Goal: Task Accomplishment & Management: Manage account settings

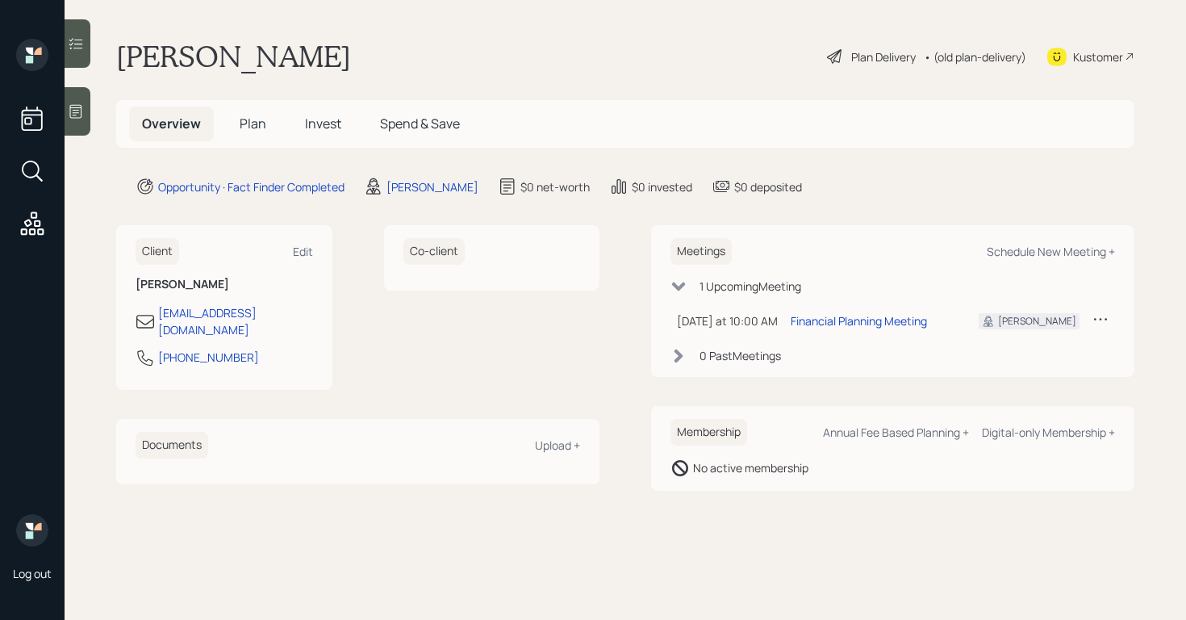
click at [75, 119] on div at bounding box center [78, 111] width 26 height 48
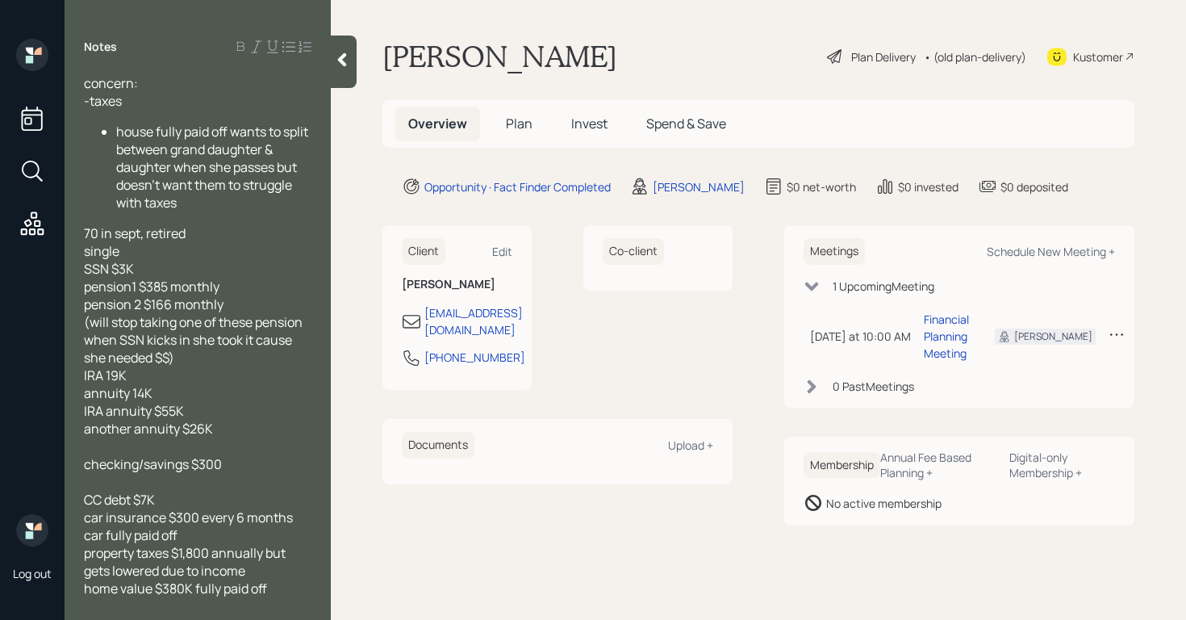
scroll to position [67, 0]
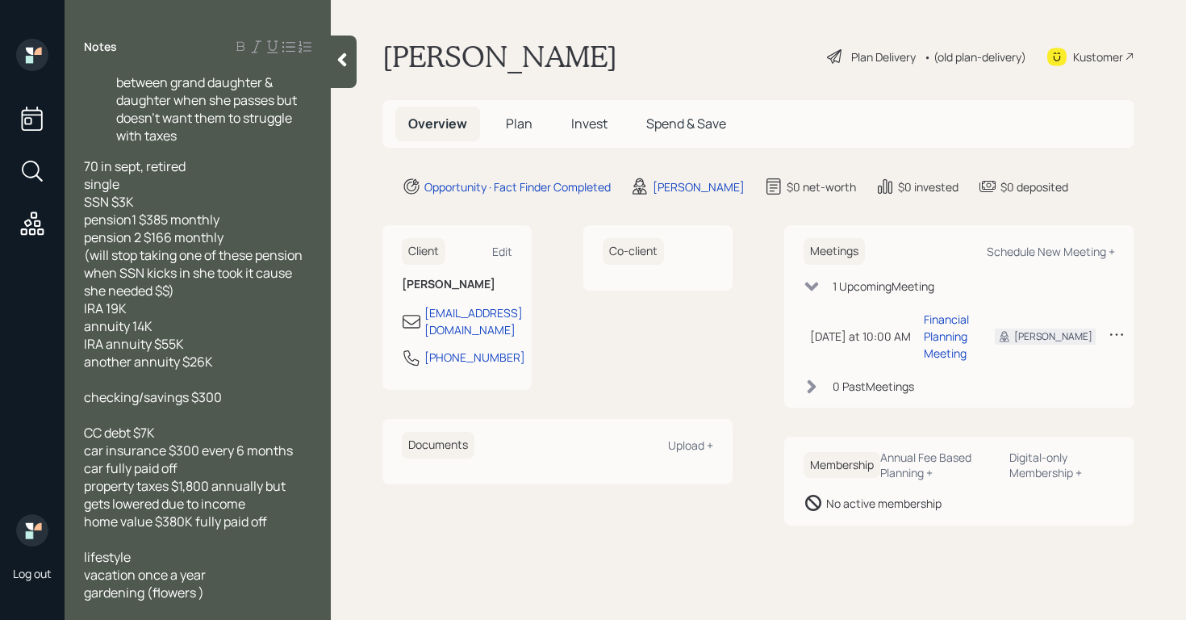
click at [348, 82] on div at bounding box center [344, 61] width 26 height 52
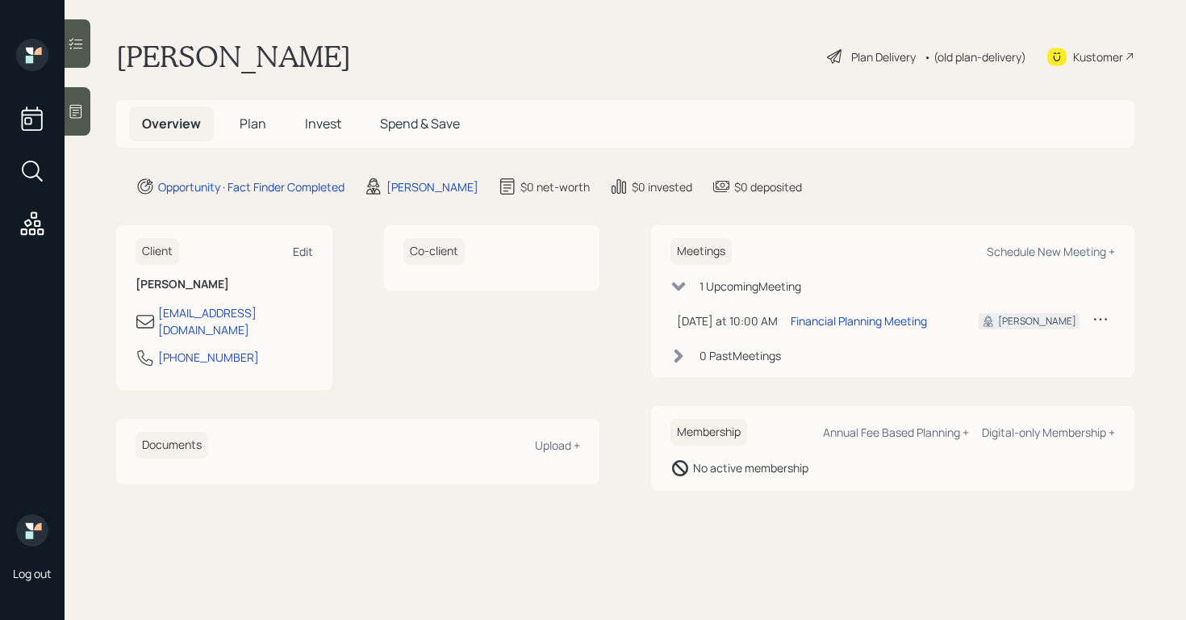
click at [304, 248] on div "Edit" at bounding box center [303, 251] width 20 height 15
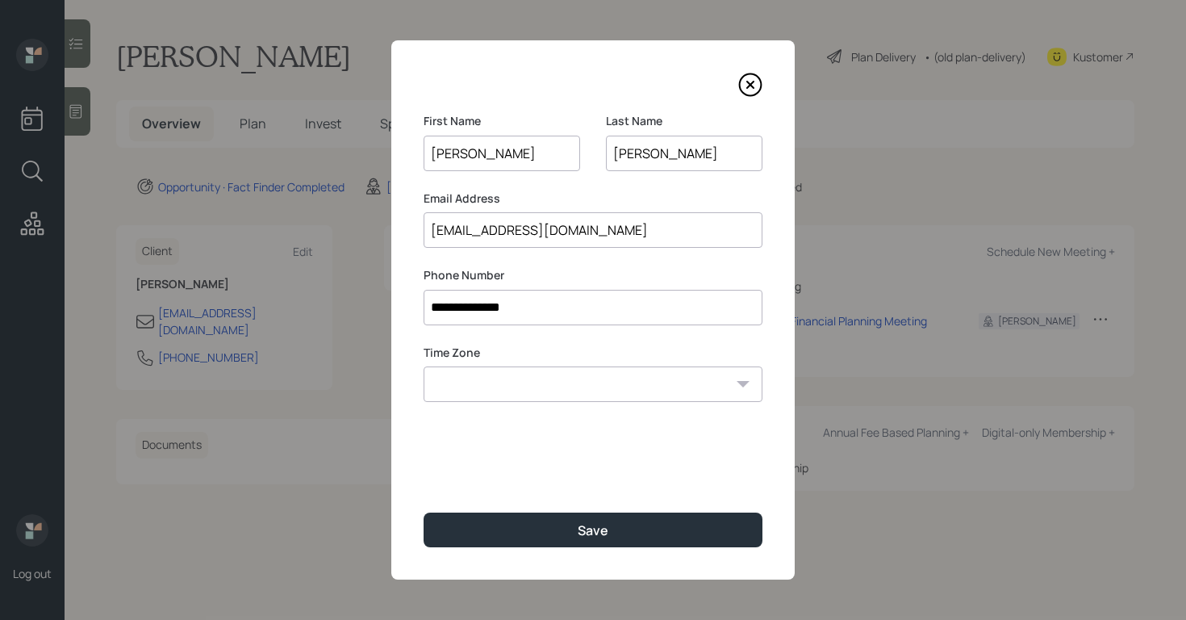
click at [752, 74] on icon at bounding box center [751, 85] width 22 height 22
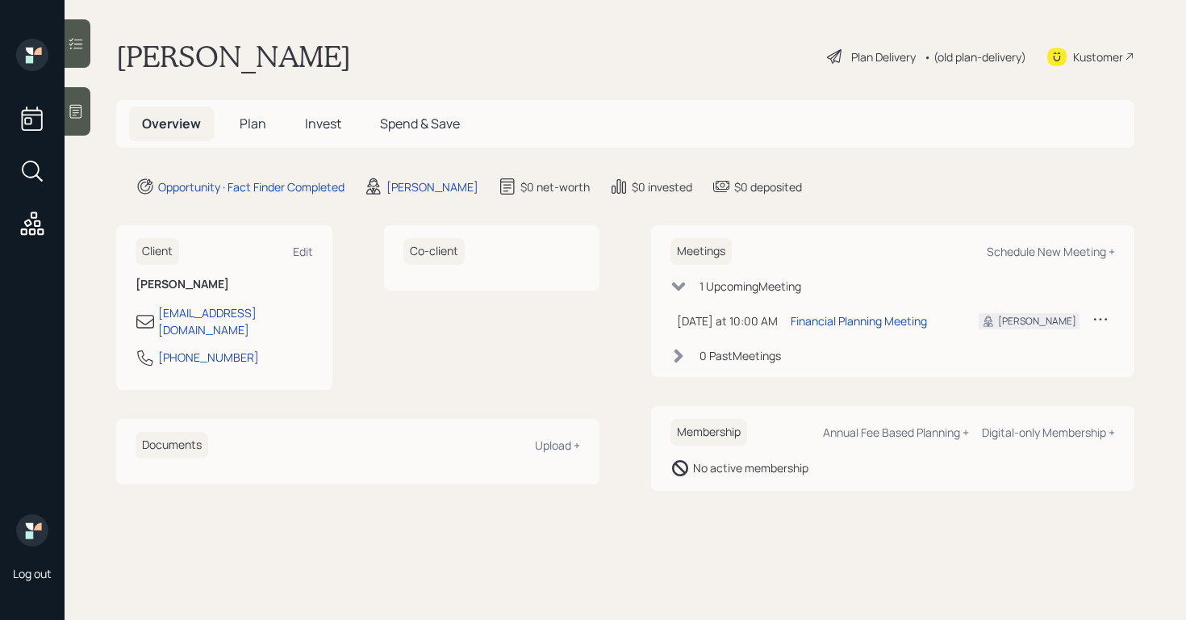
click at [168, 248] on h6 "Client" at bounding box center [158, 251] width 44 height 27
click at [301, 252] on div "Edit" at bounding box center [303, 251] width 20 height 15
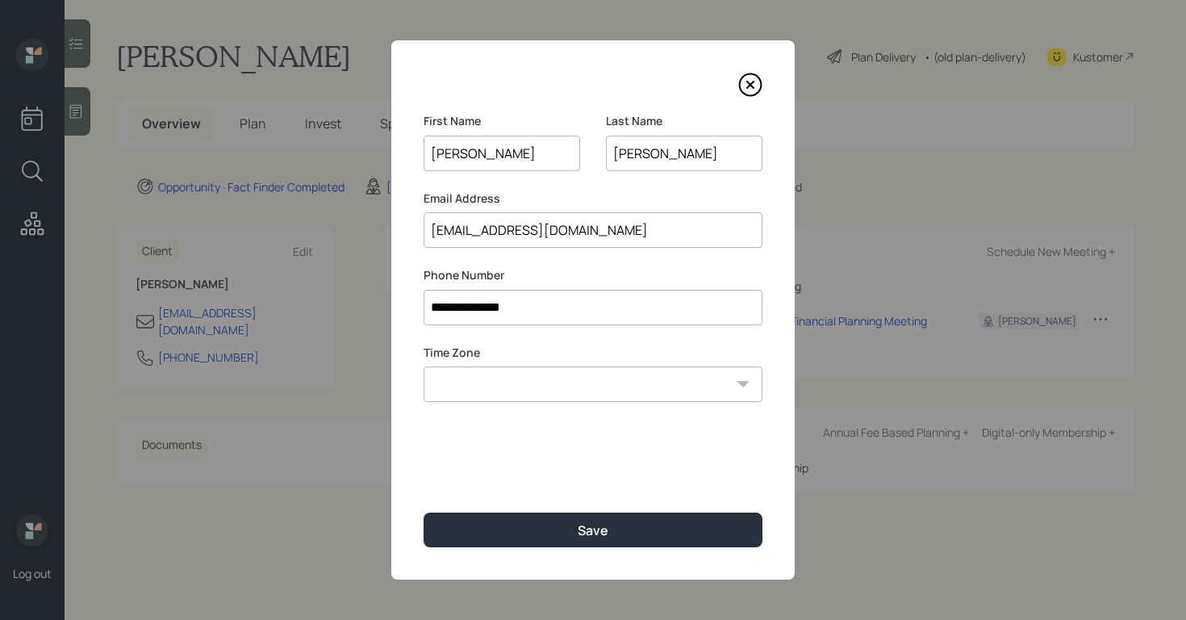
click at [745, 87] on icon at bounding box center [750, 85] width 24 height 24
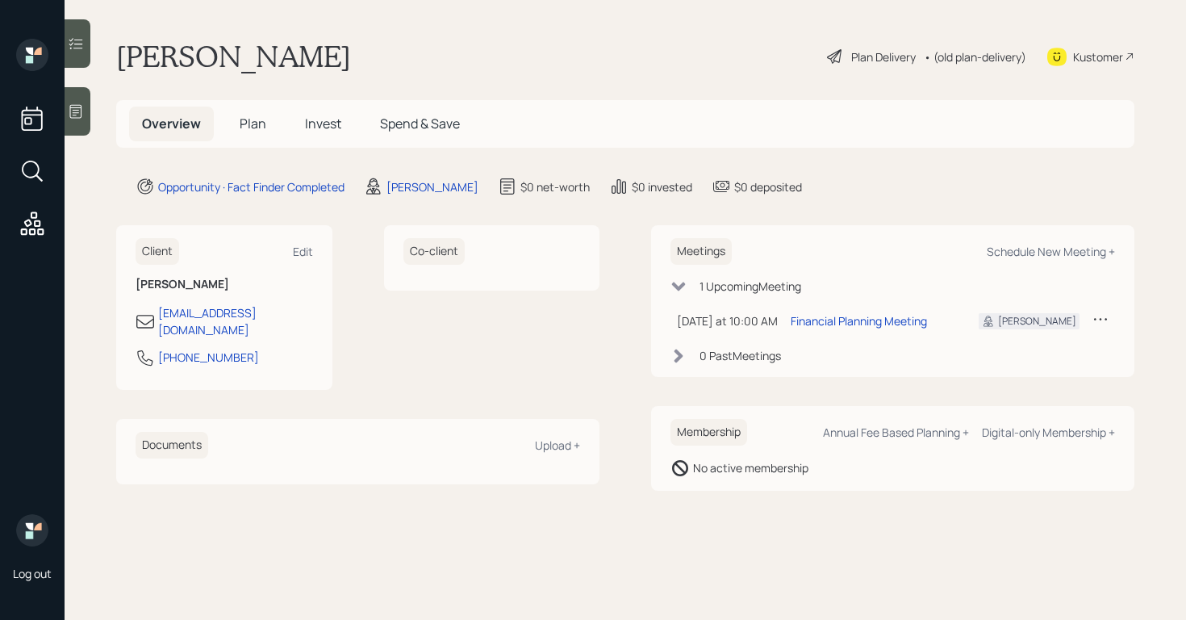
click at [245, 115] on span "Plan" at bounding box center [253, 124] width 27 height 18
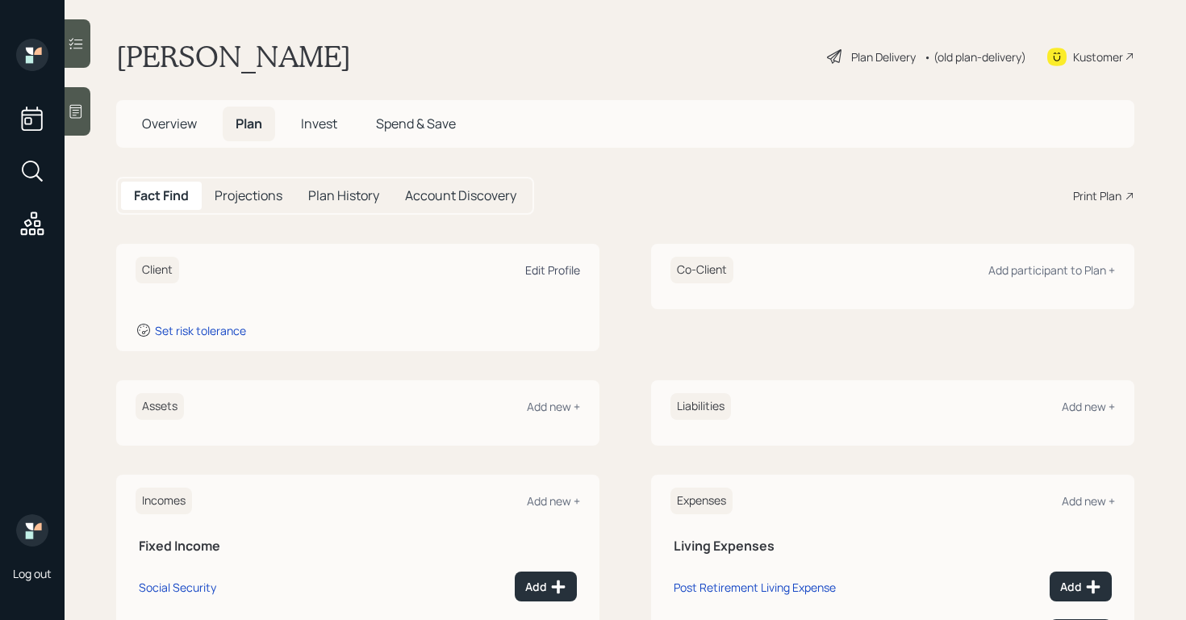
click at [529, 265] on div "Edit Profile" at bounding box center [552, 269] width 55 height 15
